Goal: Check status

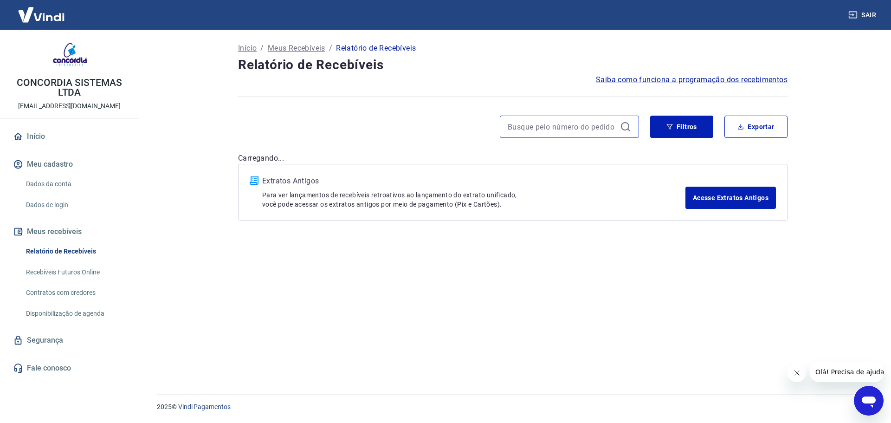
click at [586, 122] on input at bounding box center [562, 127] width 109 height 14
paste input "672939"
type input "672939"
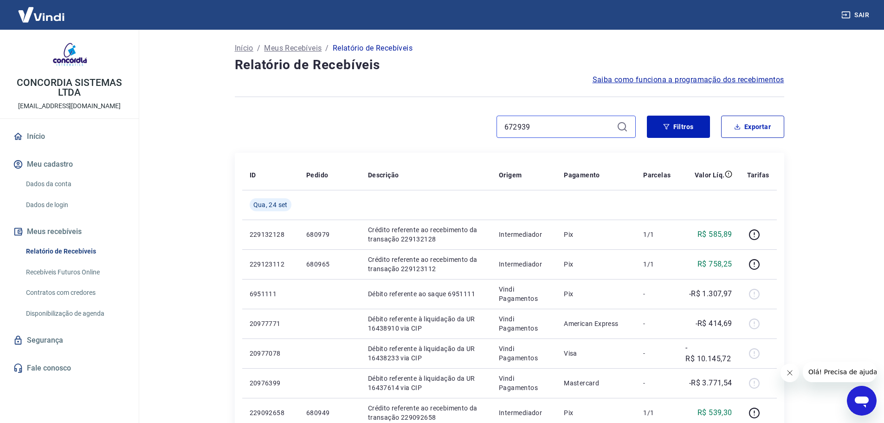
drag, startPoint x: 536, startPoint y: 129, endPoint x: 499, endPoint y: 123, distance: 36.6
click at [499, 123] on div "672939" at bounding box center [566, 127] width 139 height 22
paste input "221569104"
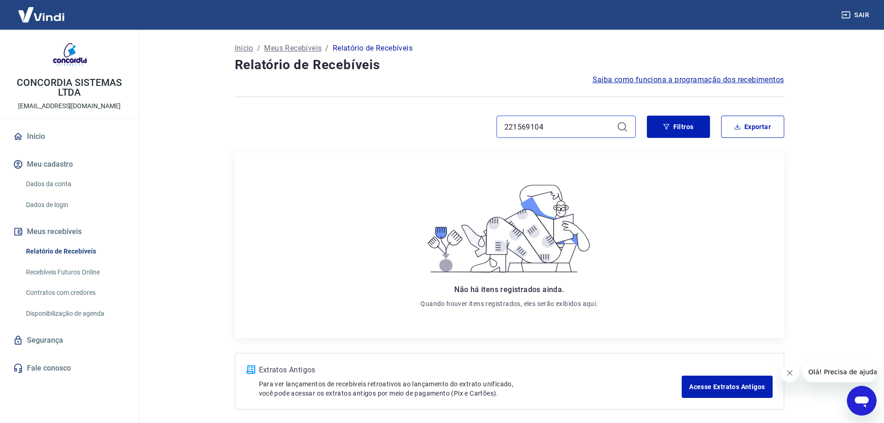
click at [549, 123] on input "221569104" at bounding box center [559, 127] width 109 height 14
type input "221569104"
